Goal: Find specific page/section: Find specific page/section

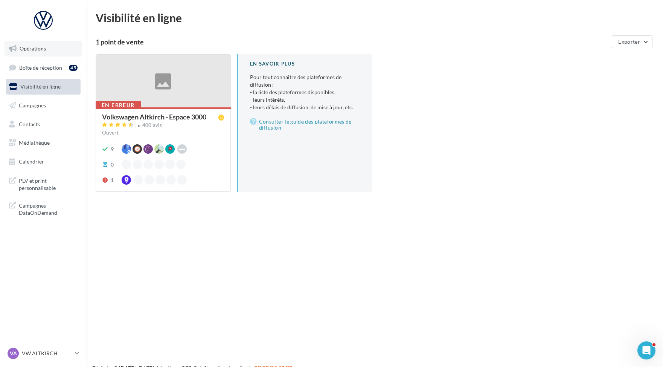
click at [47, 54] on link "Opérations" at bounding box center [44, 49] width 78 height 16
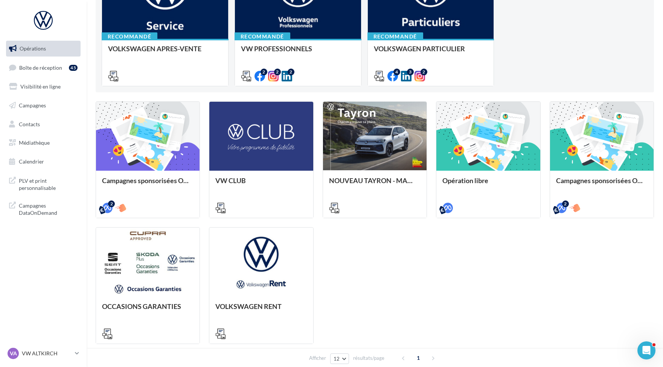
scroll to position [154, 0]
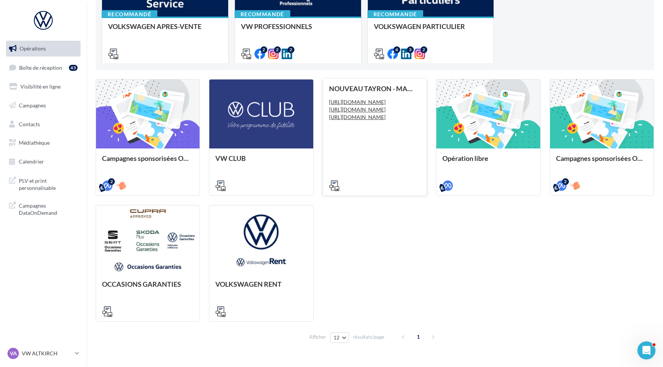
click at [383, 163] on div "NOUVEAU TAYRON - MARS 2025 [URL][DOMAIN_NAME] [URL][DOMAIN_NAME] [URL][DOMAIN_N…" at bounding box center [375, 137] width 92 height 104
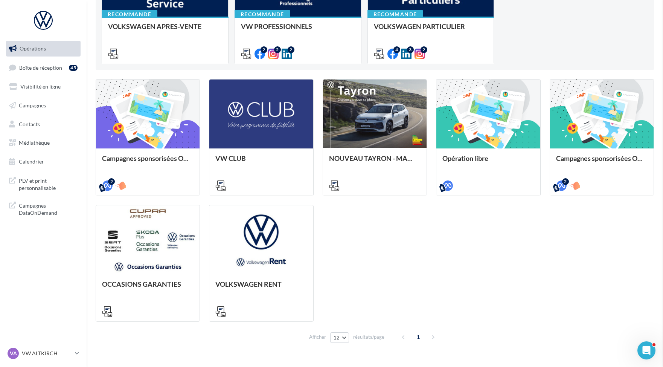
click at [34, 145] on span "Médiathèque" at bounding box center [34, 142] width 31 height 6
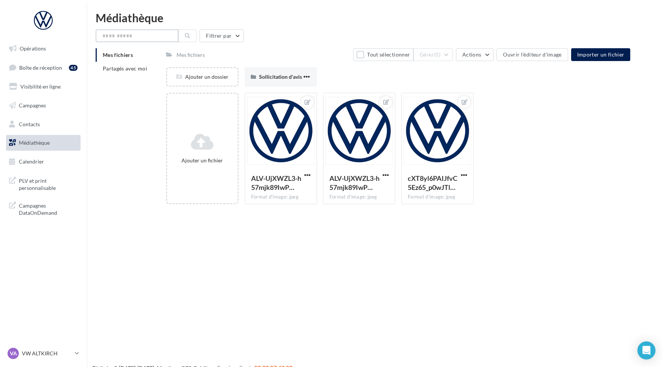
click at [126, 37] on input "text" at bounding box center [137, 35] width 83 height 13
click at [147, 70] on li "Partagés avec moi" at bounding box center [128, 69] width 64 height 14
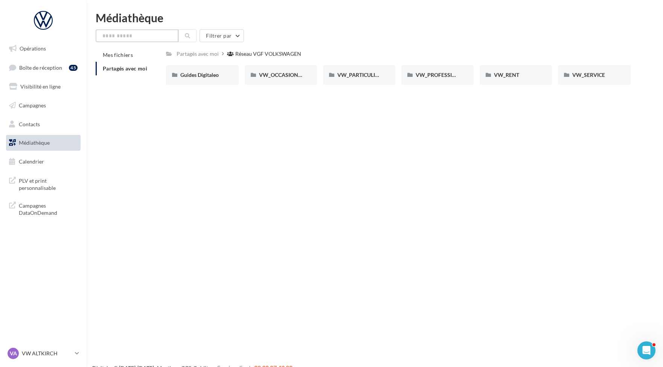
click at [143, 39] on input "text" at bounding box center [137, 35] width 83 height 13
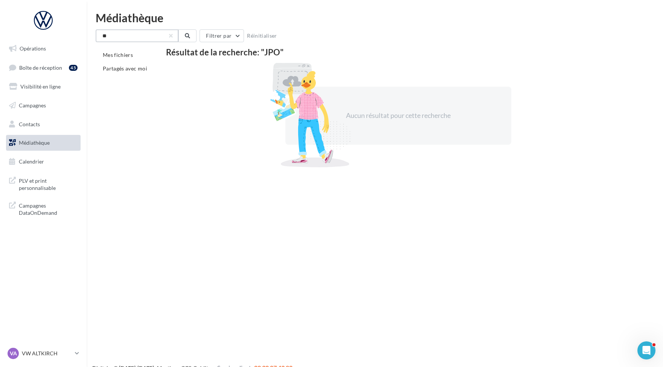
type input "*"
type input "**********"
click at [142, 69] on span "Partagés avec moi" at bounding box center [125, 68] width 44 height 6
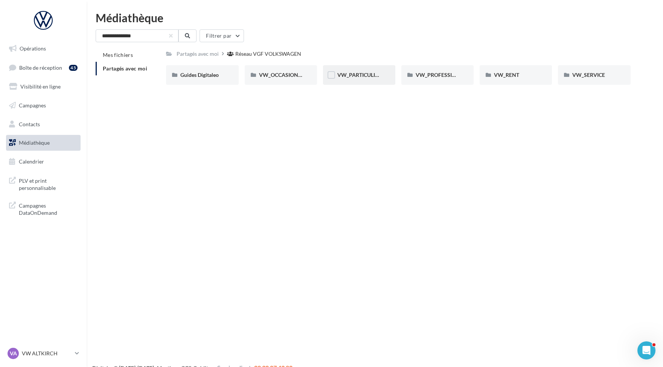
click at [362, 78] on span "VW_PARTICULIERS" at bounding box center [360, 75] width 47 height 6
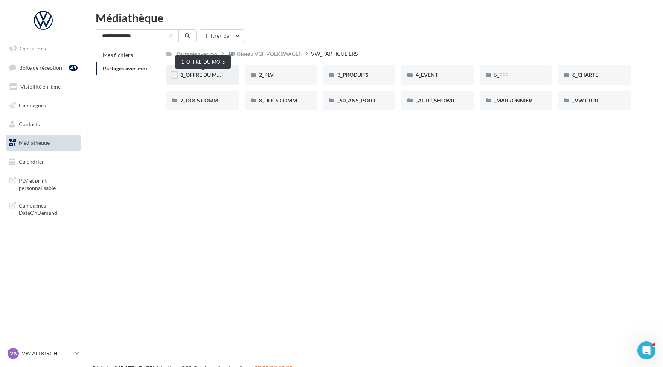
click at [222, 74] on span "1_OFFRE DU MOIS" at bounding box center [202, 75] width 45 height 6
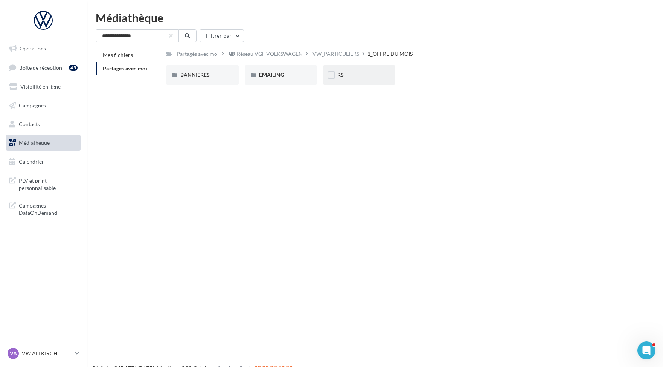
click at [344, 81] on div "RS" at bounding box center [359, 75] width 72 height 20
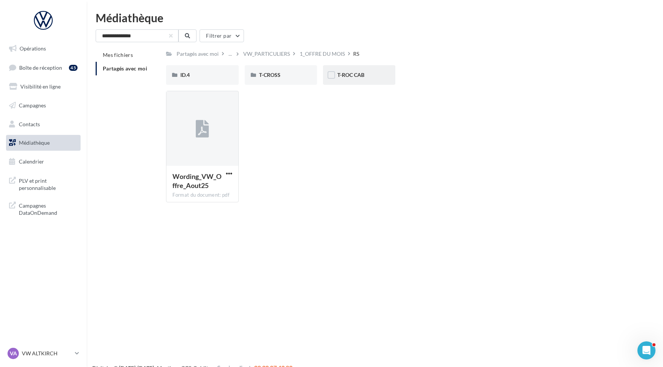
click at [349, 81] on div "T-ROC CAB" at bounding box center [359, 75] width 72 height 20
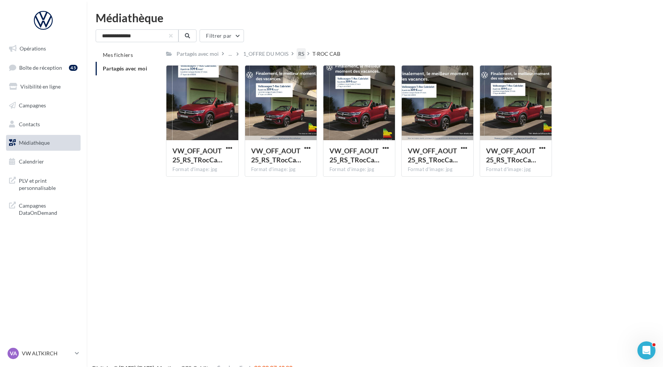
click at [305, 51] on div "RS" at bounding box center [301, 53] width 9 height 11
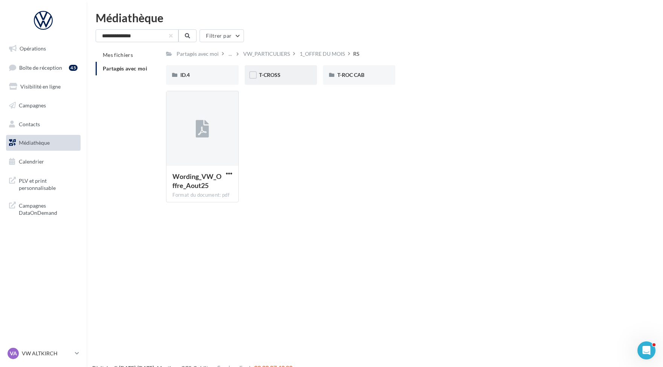
click at [275, 70] on div "T-CROSS" at bounding box center [281, 75] width 72 height 20
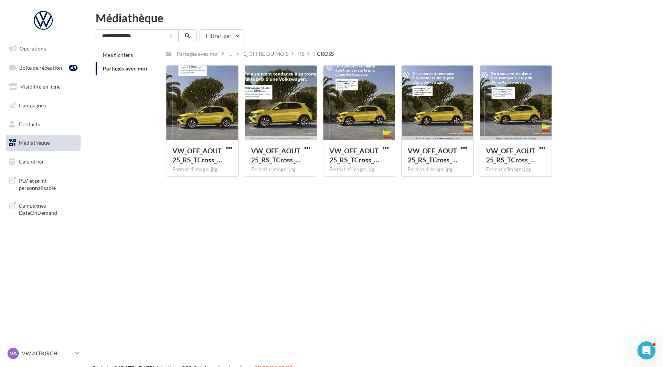
click at [368, 275] on div "Opérations Boîte de réception 45 Visibilité en ligne Campagnes Contacts Médiath…" at bounding box center [331, 195] width 663 height 367
click at [302, 52] on div "RS" at bounding box center [301, 54] width 6 height 8
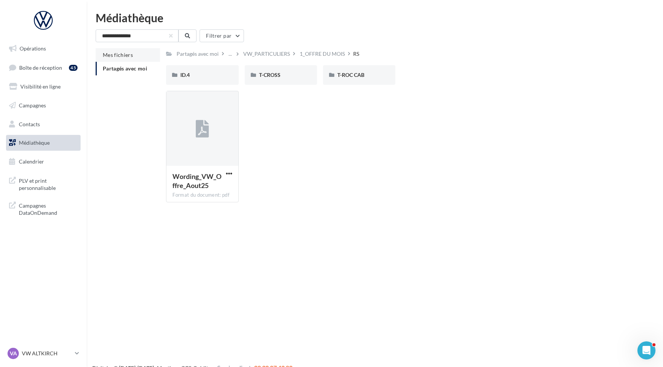
click at [141, 57] on li "Mes fichiers" at bounding box center [128, 55] width 64 height 14
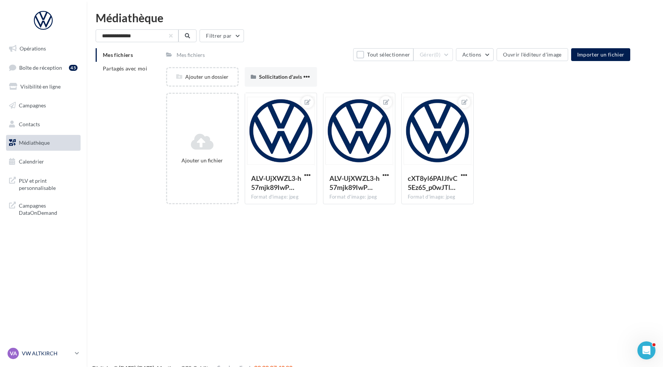
click at [32, 360] on link "VA VW ALTKIRCH vw-alt-rob" at bounding box center [43, 353] width 75 height 14
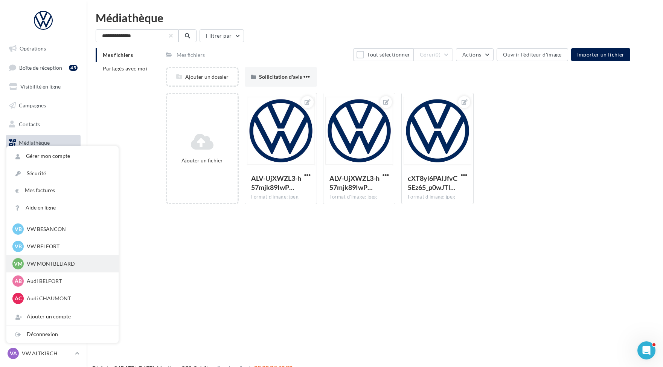
scroll to position [325, 0]
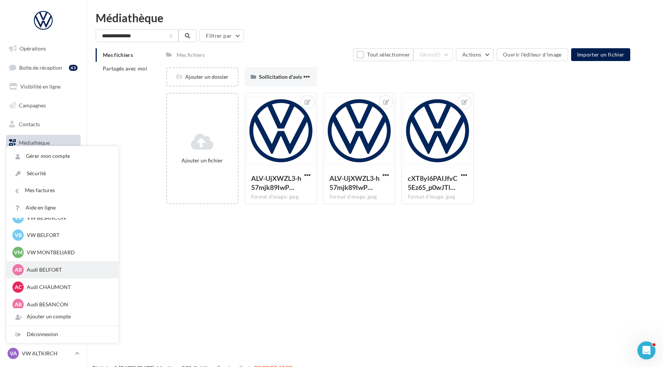
click at [66, 273] on div "AB Audi BELFORT audi-belf-rob" at bounding box center [62, 269] width 100 height 11
